Goal: Task Accomplishment & Management: Manage account settings

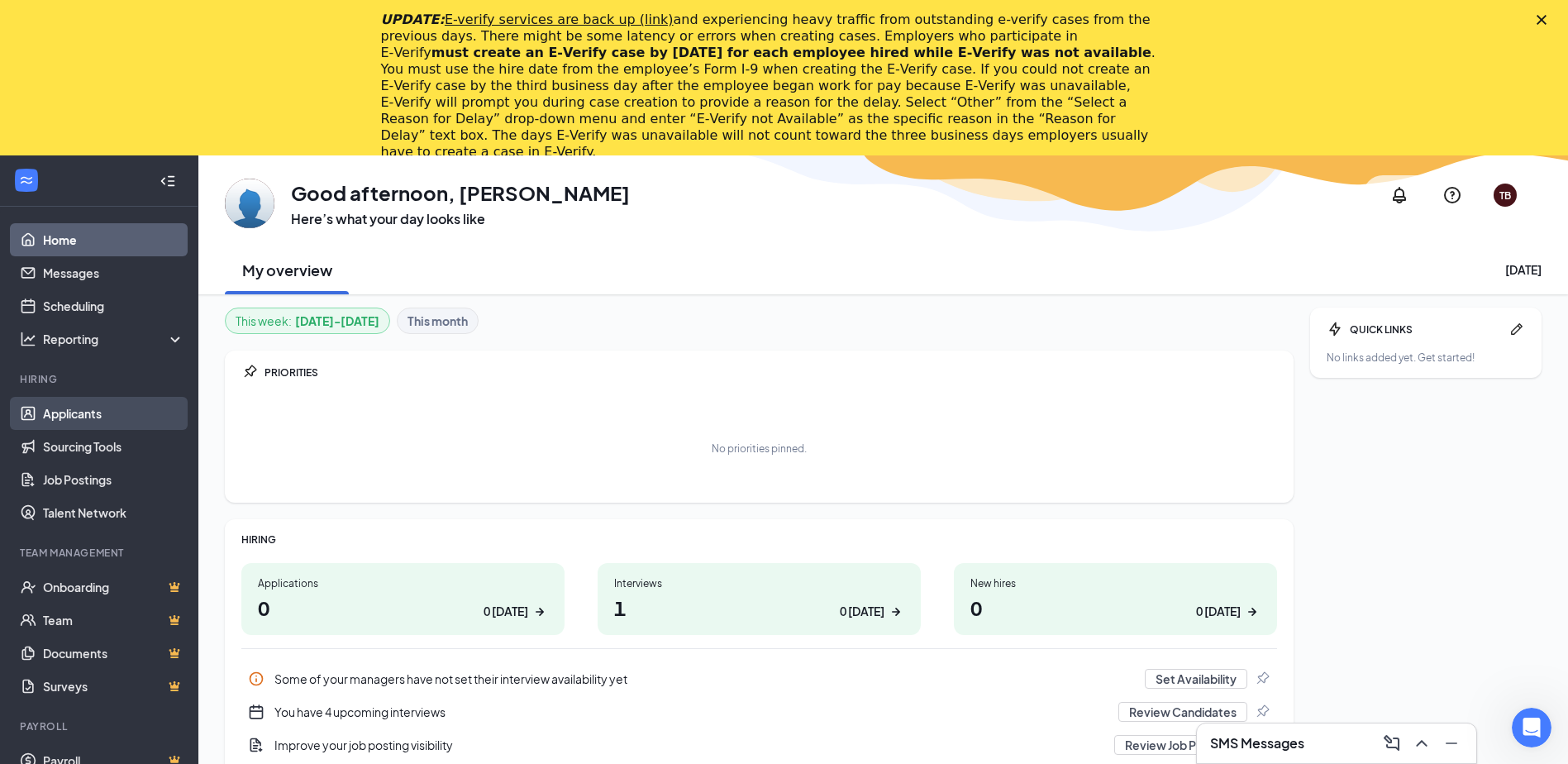
click at [75, 418] on link "Applicants" at bounding box center [113, 413] width 141 height 33
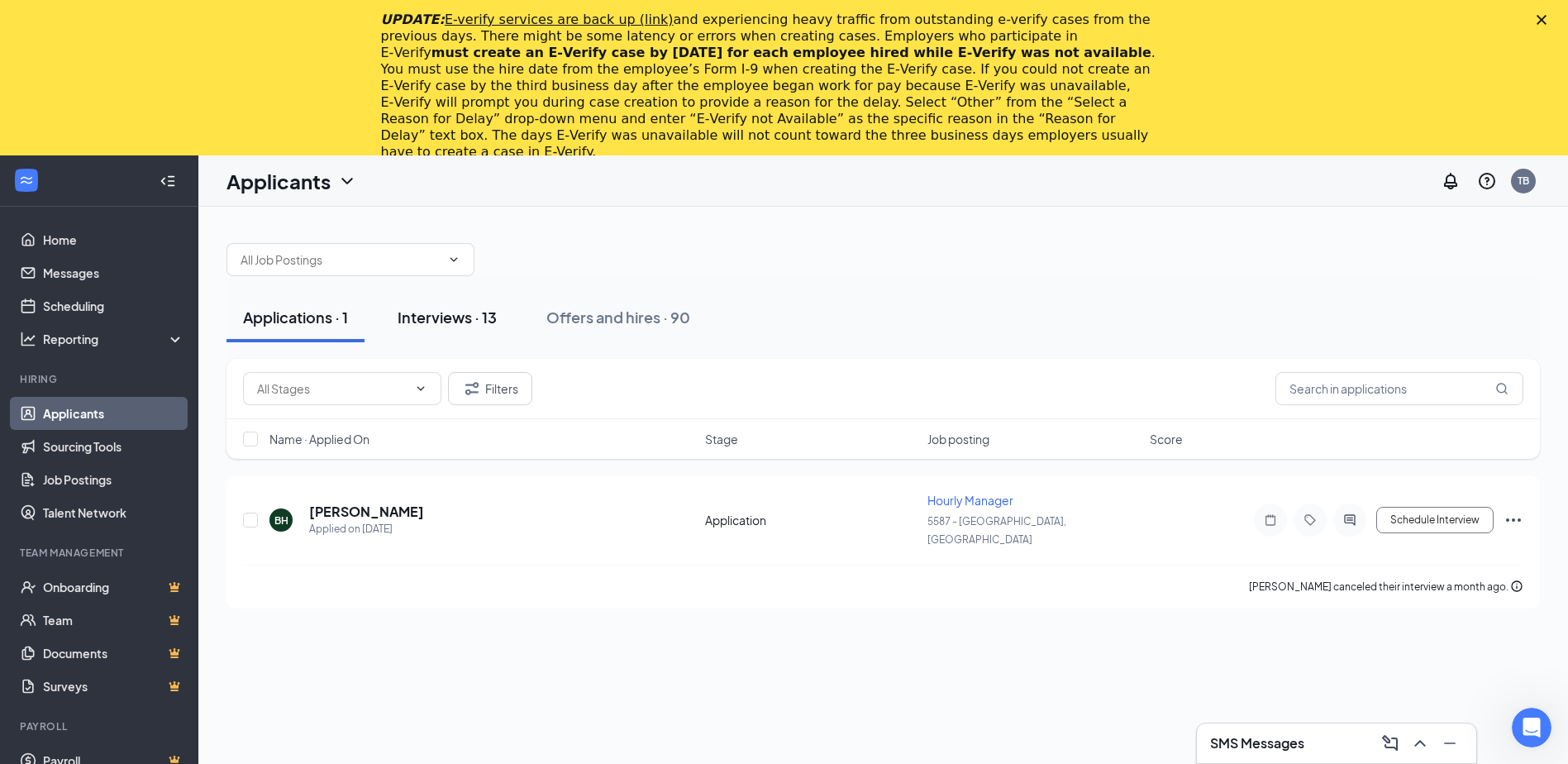
click at [457, 312] on div "Interviews · 13" at bounding box center [447, 317] width 99 height 21
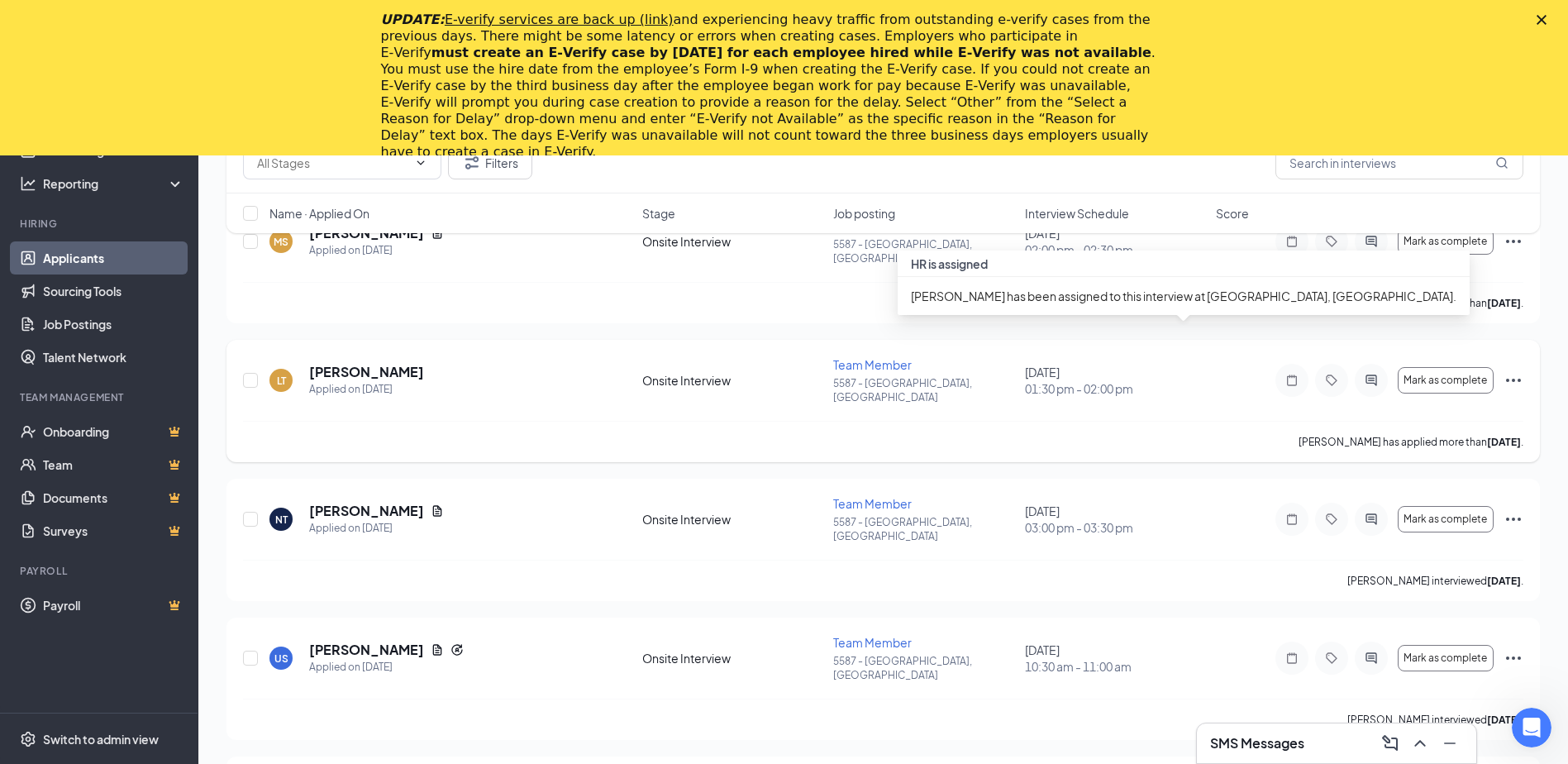
scroll to position [496, 0]
